Goal: Transaction & Acquisition: Purchase product/service

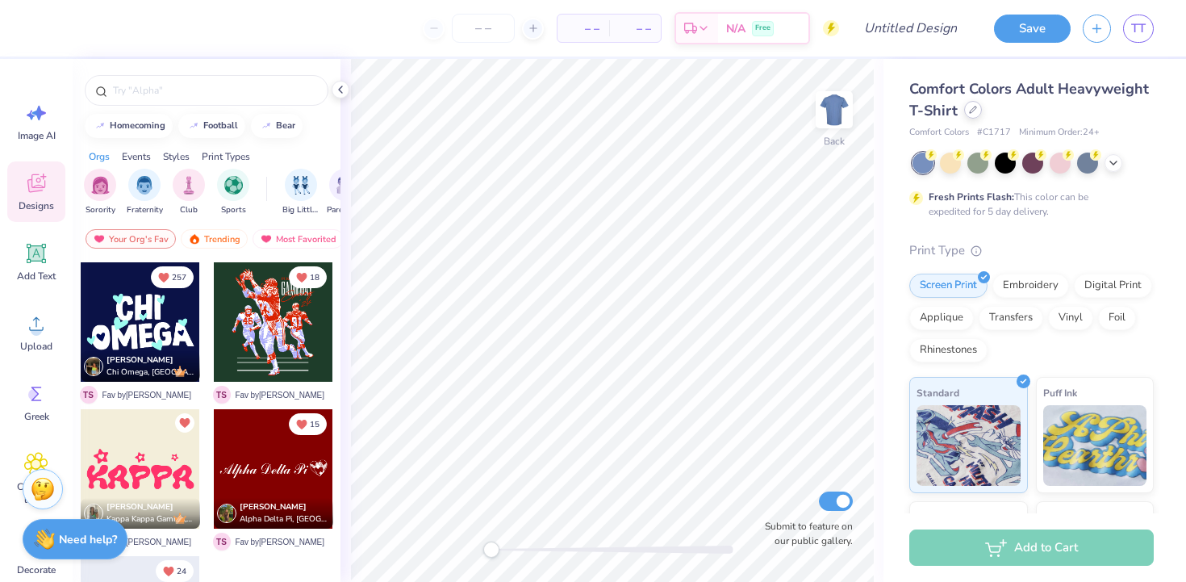
click at [972, 115] on div at bounding box center [973, 110] width 18 height 18
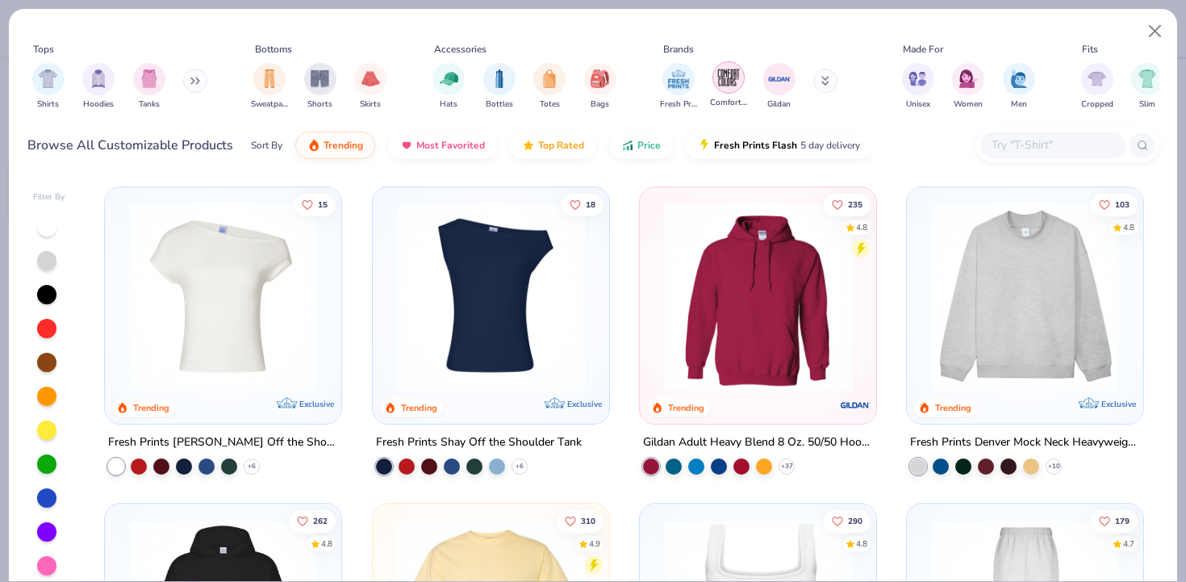
click at [735, 82] on img "filter for Comfort Colors" at bounding box center [729, 77] width 24 height 24
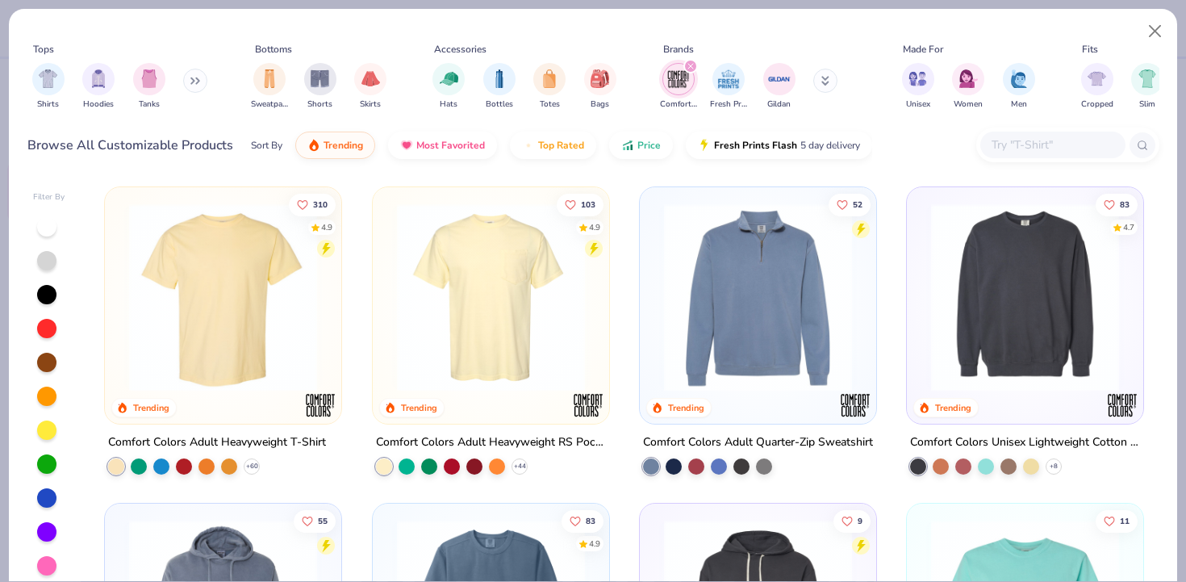
scroll to position [26, 0]
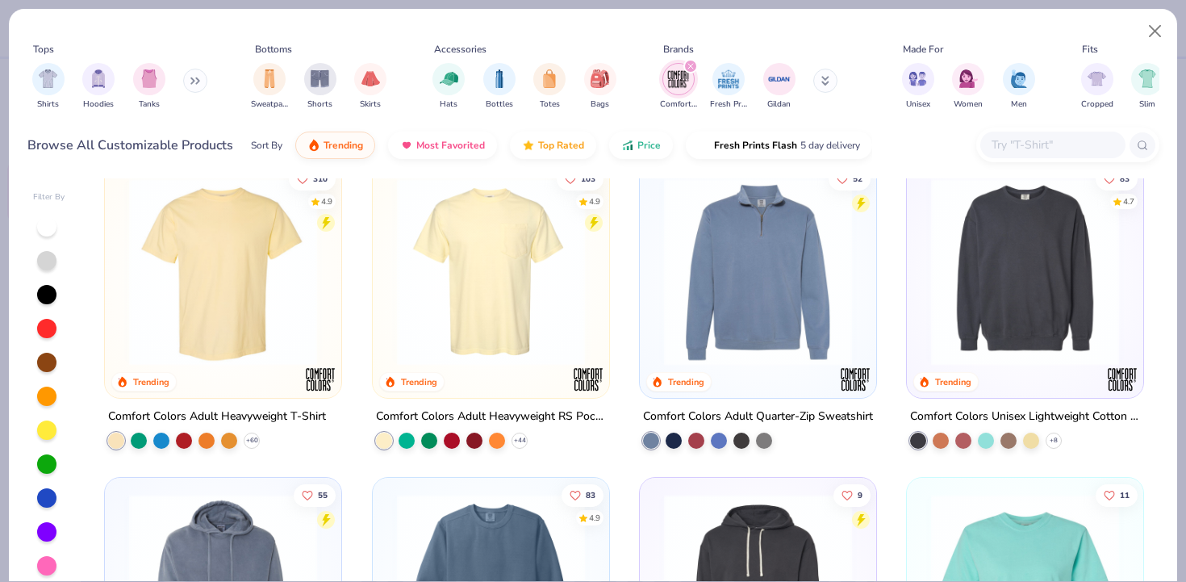
click at [997, 331] on img at bounding box center [1025, 272] width 204 height 188
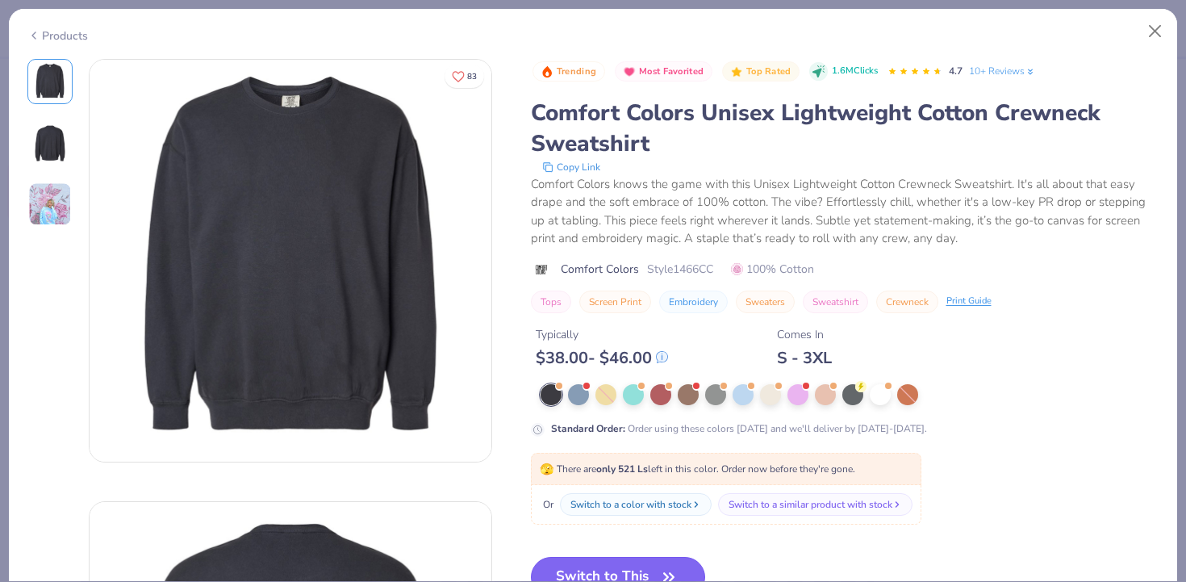
click at [604, 562] on button "Switch to This" at bounding box center [618, 577] width 175 height 40
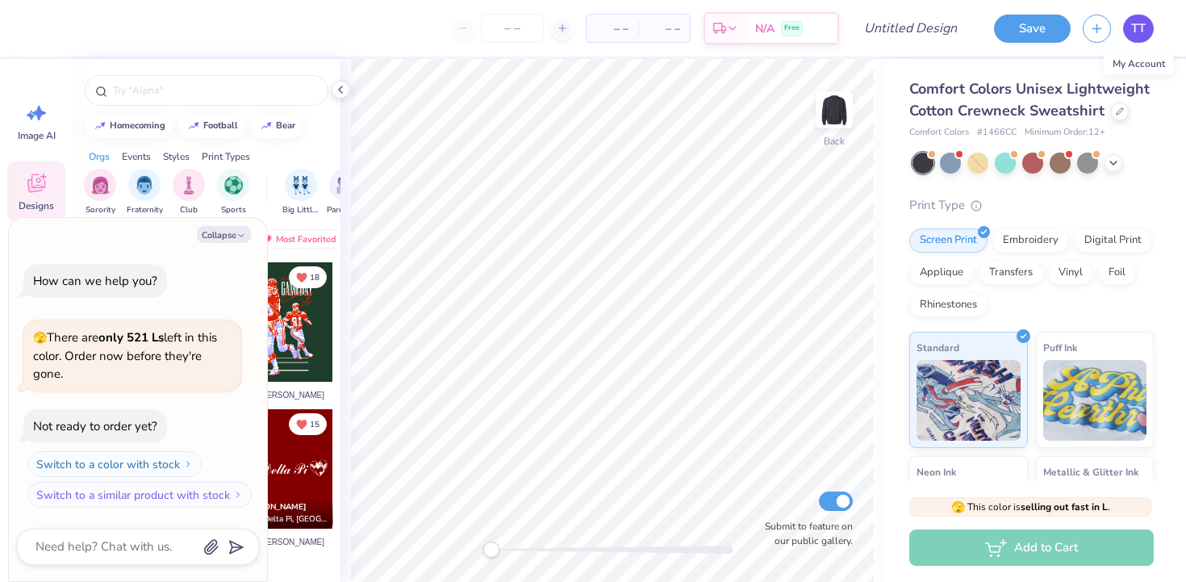
click at [1142, 32] on span "TT" at bounding box center [1138, 28] width 15 height 19
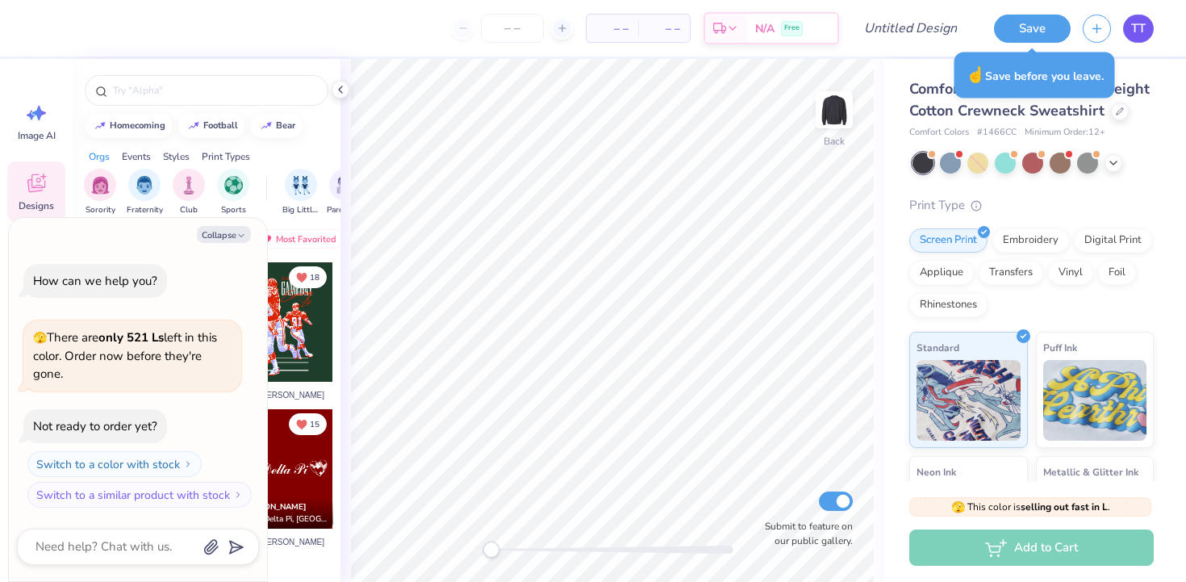
type textarea "x"
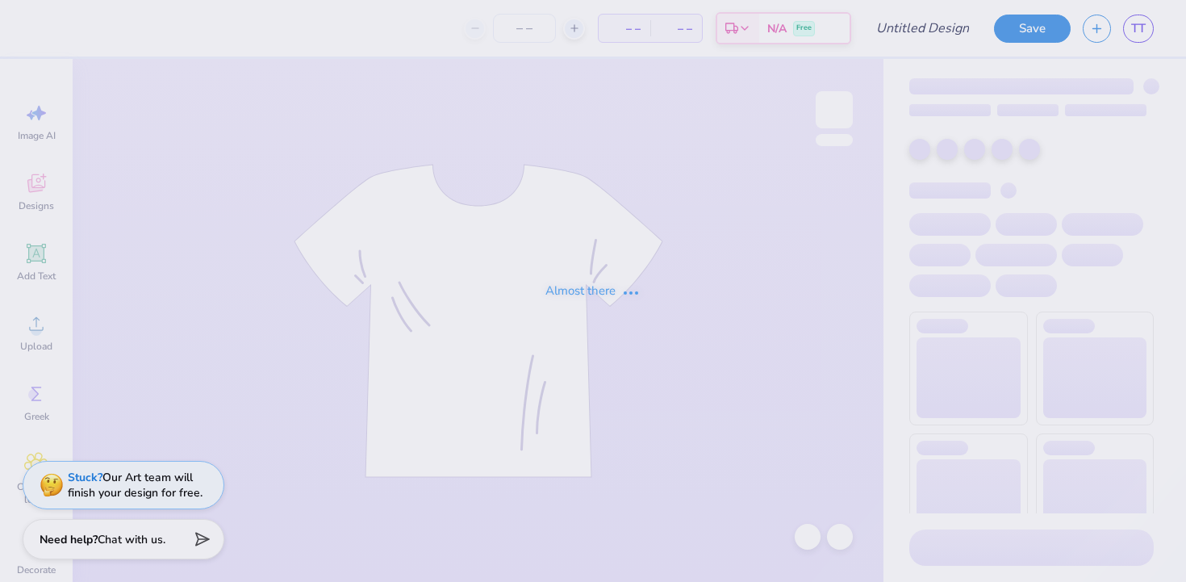
type input "chixdelt"
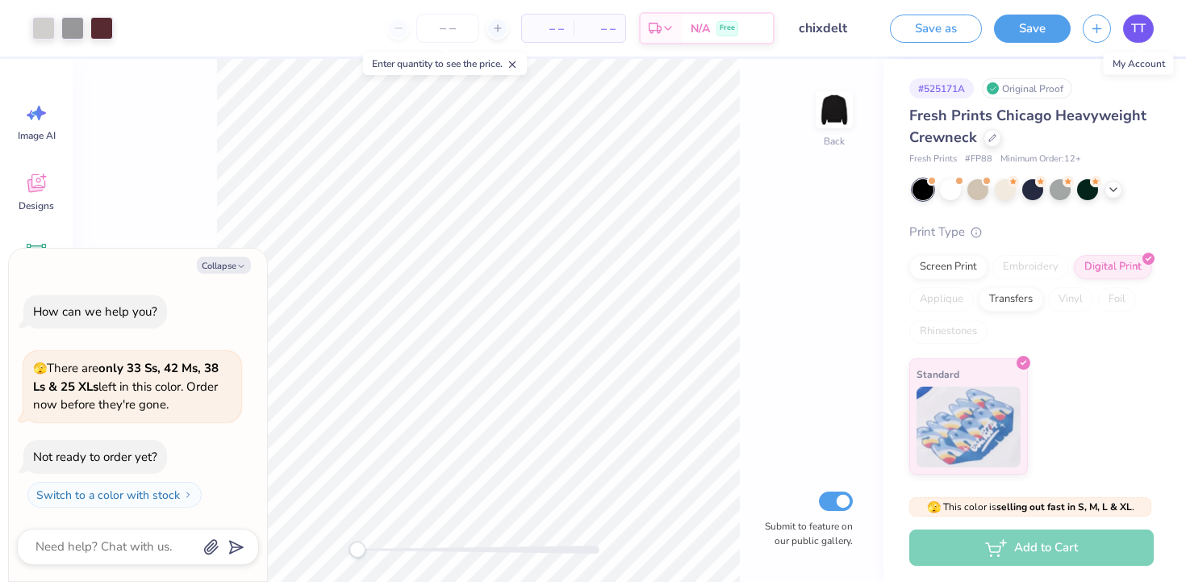
click at [1130, 31] on link "TT" at bounding box center [1138, 29] width 31 height 28
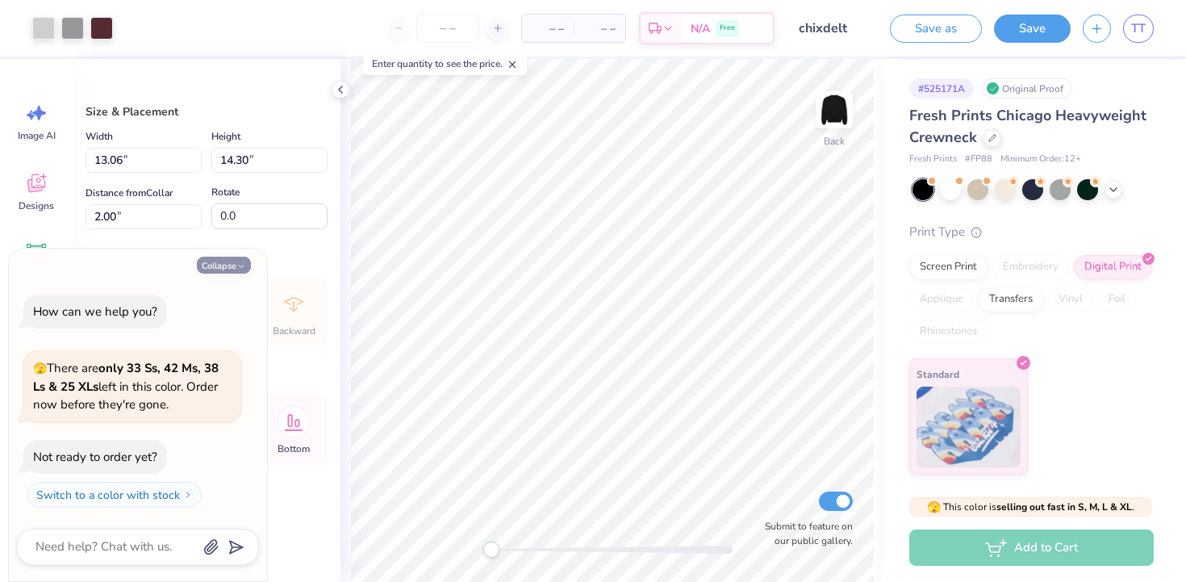
click at [237, 269] on icon "button" at bounding box center [241, 266] width 10 height 10
type textarea "x"
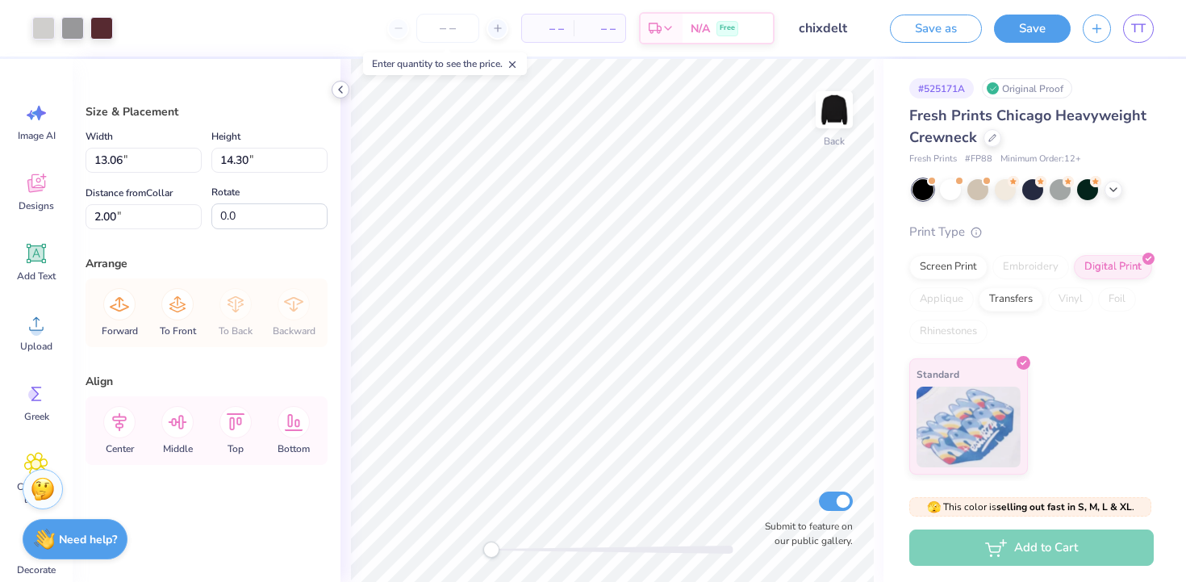
click at [341, 97] on div at bounding box center [341, 90] width 18 height 18
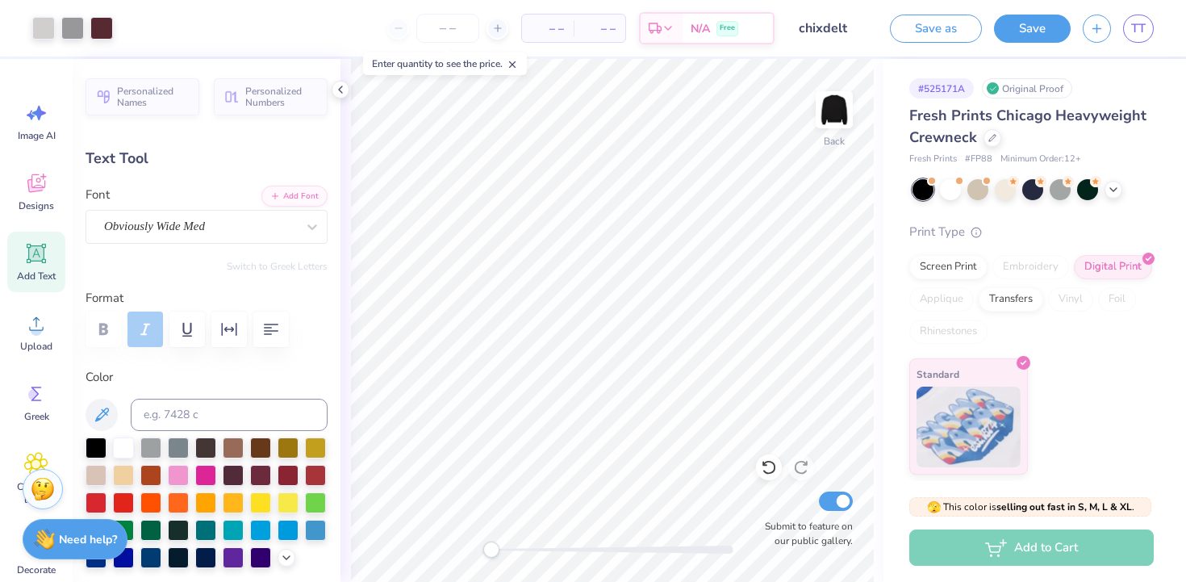
type input "5.98"
type input "1.27"
type input "3.97"
type input "5.35"
type input "1.08"
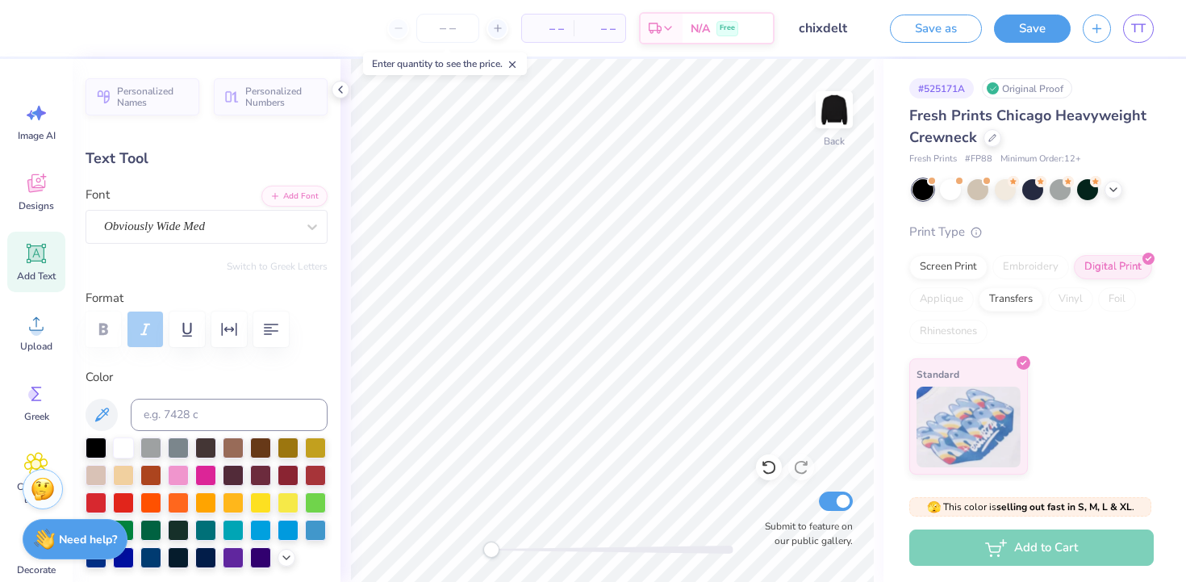
type input "1.92"
type input "4.75"
type input "1.01"
type input "4.23"
type input "5.35"
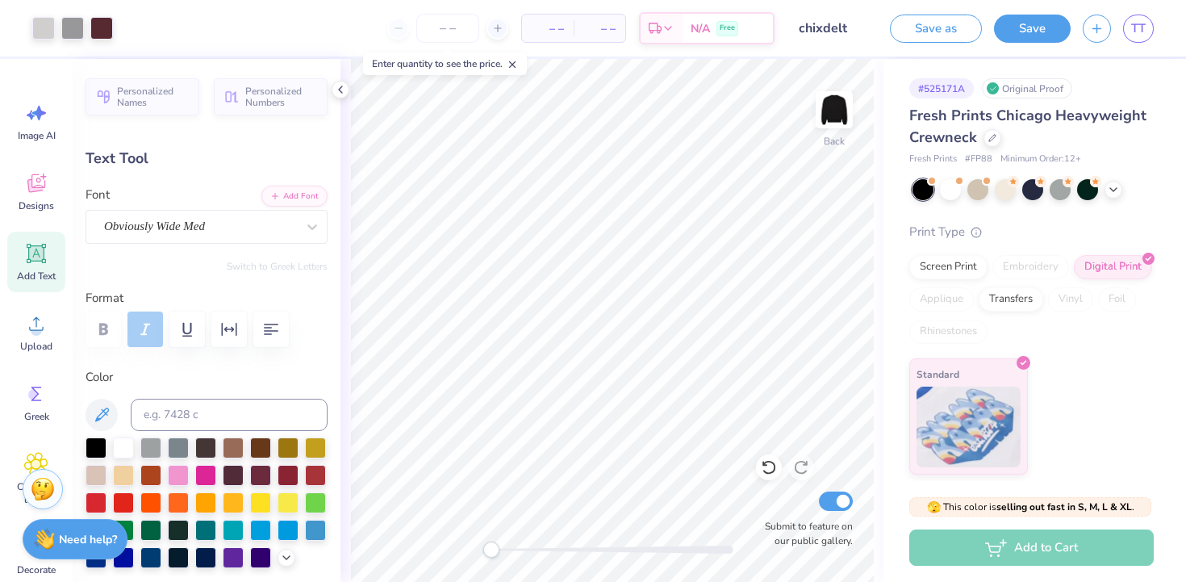
type input "1.08"
type input "1.92"
type input "1.26"
type input "0.86"
type input "3.83"
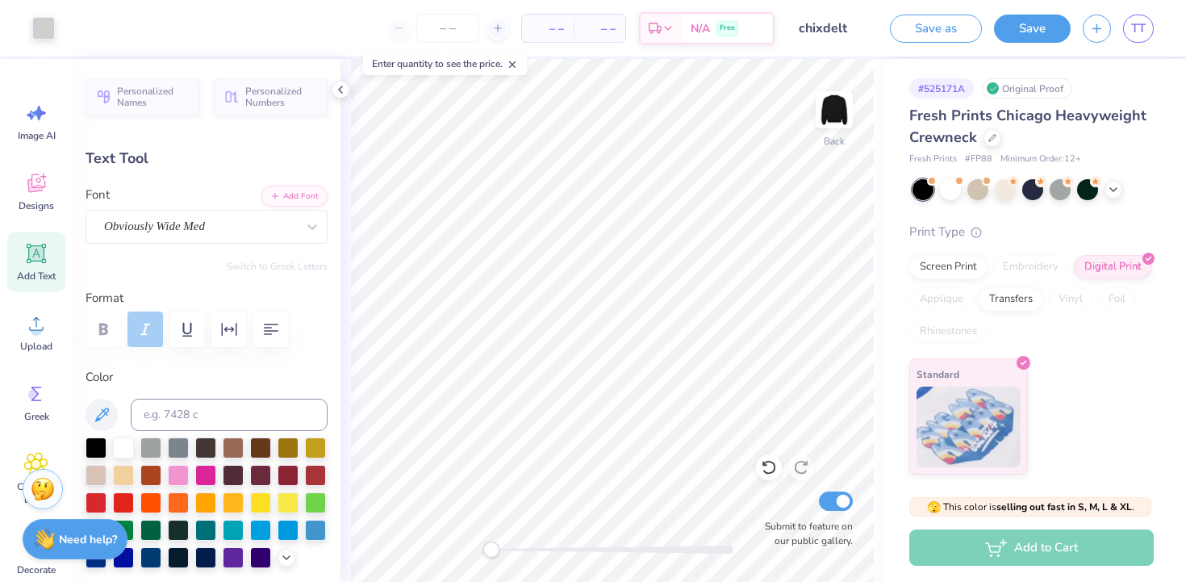
type input "5.35"
type input "1.08"
type input "2.66"
type input "1.26"
type input "0.86"
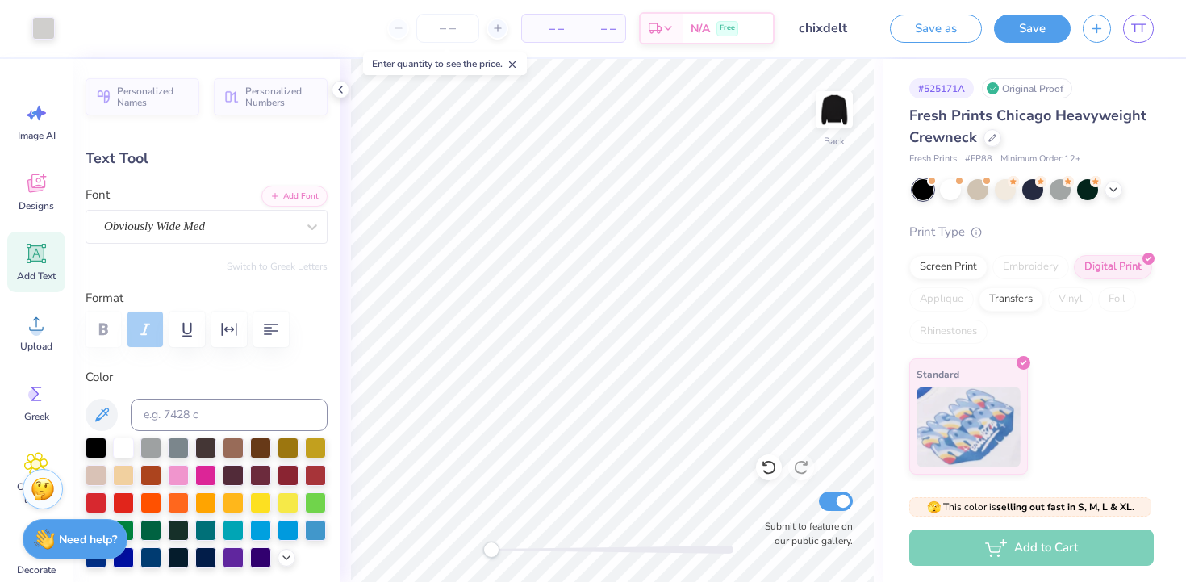
type input "4.33"
type input "5.35"
type input "1.08"
type input "4.08"
type textarea "O"
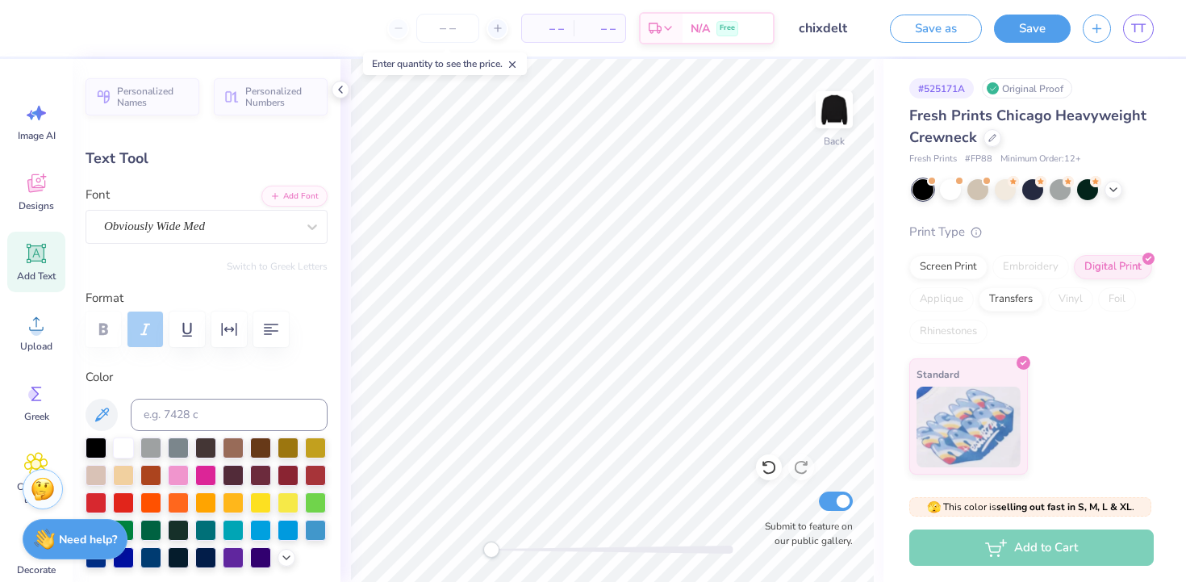
type textarea "DELT"
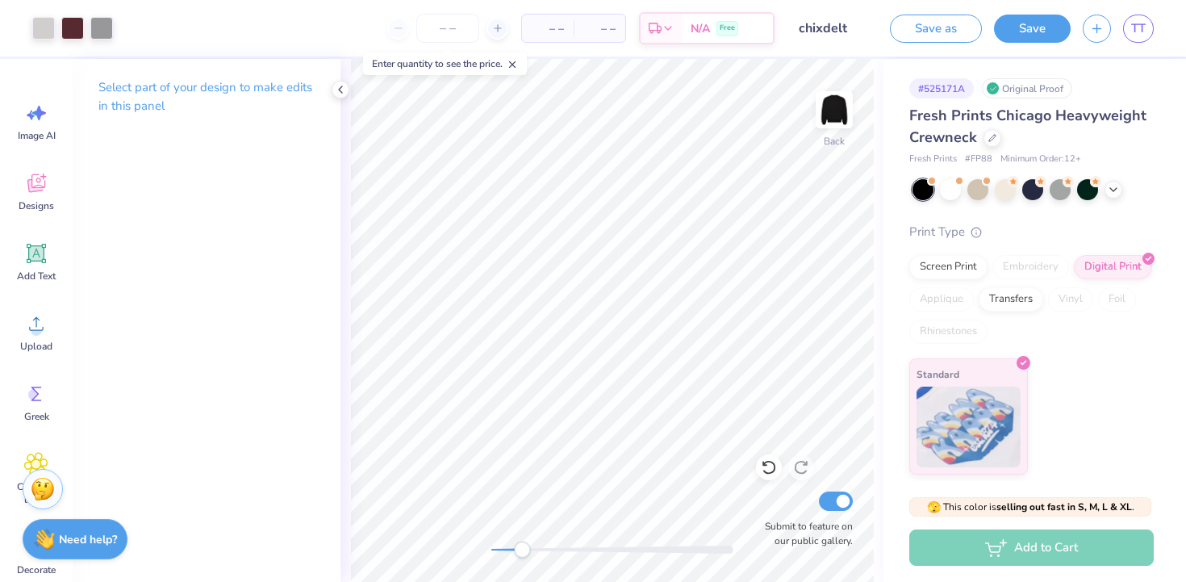
click at [522, 547] on div "Accessibility label" at bounding box center [522, 549] width 16 height 16
